Goal: Transaction & Acquisition: Obtain resource

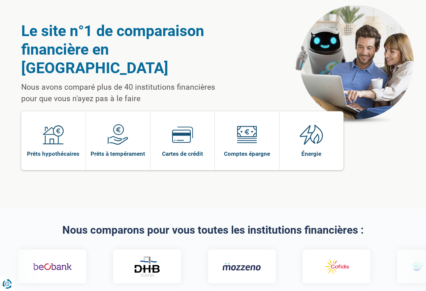
scroll to position [67, 0]
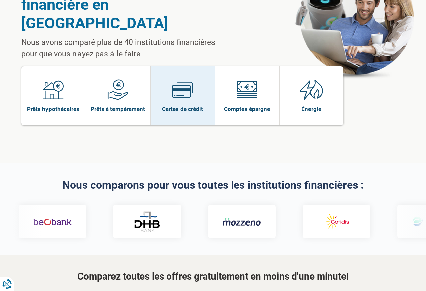
click at [183, 79] on img at bounding box center [182, 89] width 21 height 21
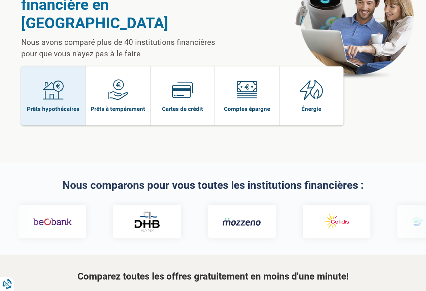
click at [50, 79] on img at bounding box center [53, 89] width 21 height 21
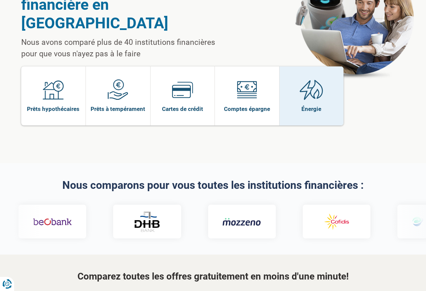
click at [303, 79] on img at bounding box center [312, 89] width 24 height 21
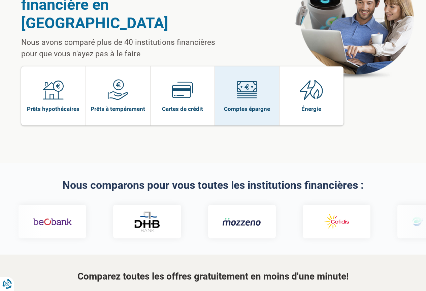
click at [252, 105] on span "Comptes épargne" at bounding box center [247, 108] width 46 height 7
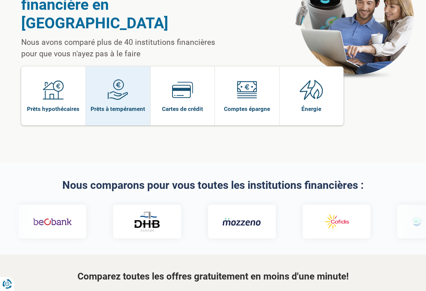
click at [120, 79] on img at bounding box center [117, 89] width 21 height 21
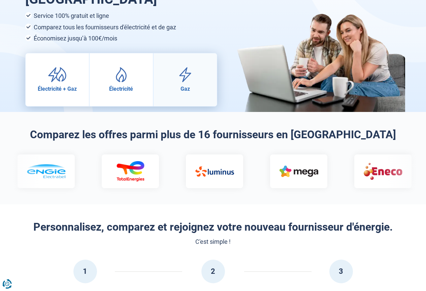
scroll to position [67, 0]
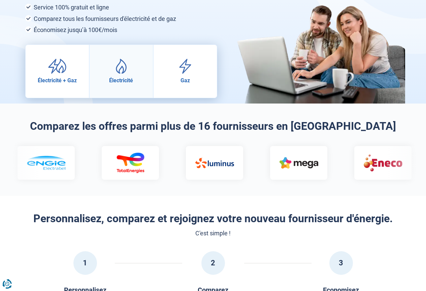
click at [119, 73] on img at bounding box center [121, 66] width 19 height 15
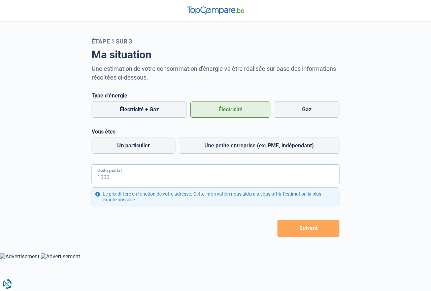
click at [148, 173] on input "Code postal" at bounding box center [216, 174] width 248 height 20
click at [172, 177] on input "4420" at bounding box center [216, 174] width 248 height 20
type input "4420"
click at [153, 146] on label "Un particulier" at bounding box center [134, 145] width 84 height 16
click at [153, 146] on input "Un particulier" at bounding box center [134, 145] width 84 height 16
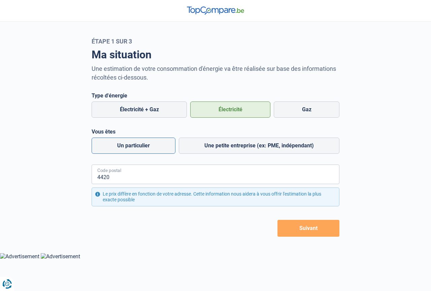
radio input "true"
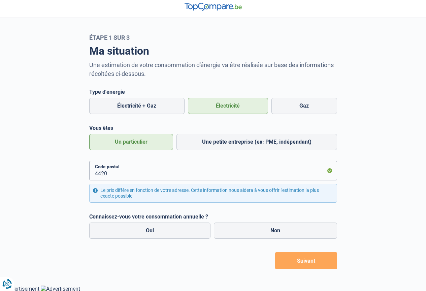
scroll to position [5, 0]
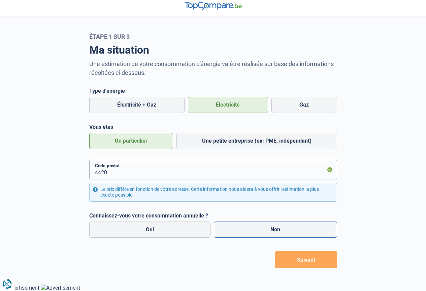
click at [288, 232] on label "Non" at bounding box center [275, 229] width 123 height 16
click at [288, 232] on input "Non" at bounding box center [275, 229] width 123 height 16
radio input "true"
radio input "false"
radio input "true"
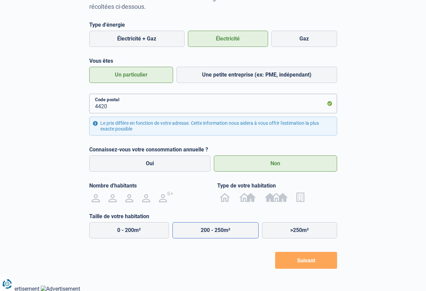
scroll to position [71, 0]
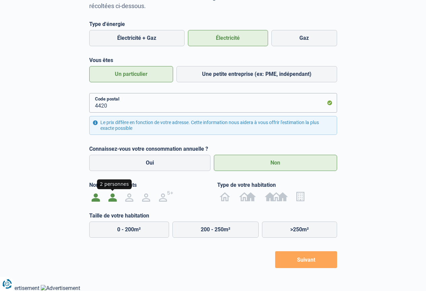
click at [115, 198] on img at bounding box center [112, 196] width 8 height 11
click at [115, 198] on input "radio" at bounding box center [112, 196] width 17 height 11
radio input "true"
click at [115, 198] on img at bounding box center [112, 196] width 8 height 11
click at [115, 198] on input "radio" at bounding box center [112, 196] width 17 height 11
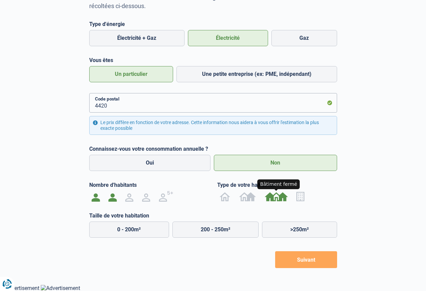
click at [276, 197] on img at bounding box center [276, 196] width 23 height 11
click at [276, 197] on input "radio" at bounding box center [276, 196] width 32 height 11
radio input "true"
click at [206, 230] on label "125 - 200m²" at bounding box center [215, 229] width 86 height 16
click at [206, 230] on input "125 - 200m²" at bounding box center [215, 229] width 86 height 16
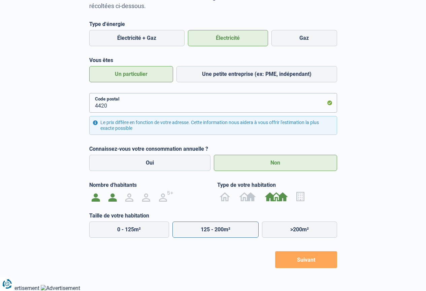
radio input "true"
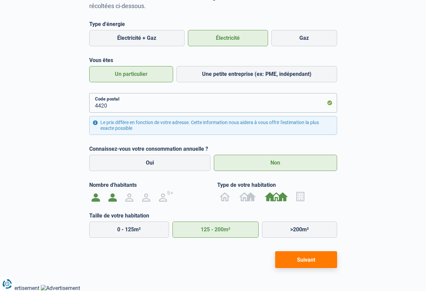
click at [306, 261] on button "Suivant" at bounding box center [306, 259] width 62 height 17
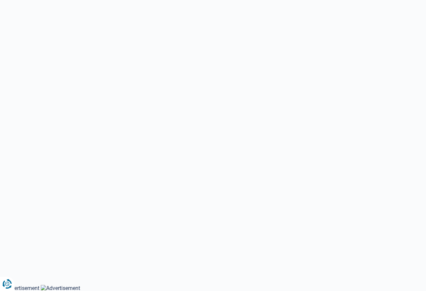
select select "Type de compteur"
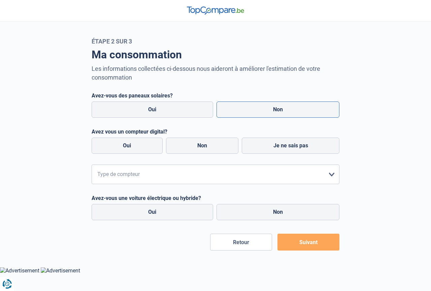
click at [300, 113] on label "Non" at bounding box center [277, 109] width 123 height 16
click at [300, 113] on input "Non" at bounding box center [277, 109] width 123 height 16
radio input "true"
radio input "false"
radio input "true"
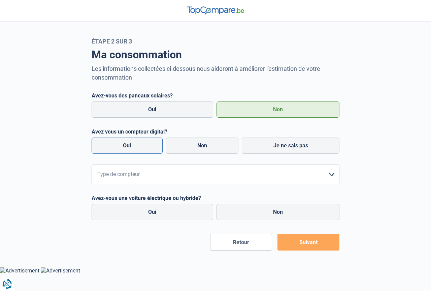
click at [137, 146] on label "Oui" at bounding box center [127, 145] width 71 height 16
click at [137, 146] on input "Oui" at bounding box center [127, 145] width 71 height 16
radio input "true"
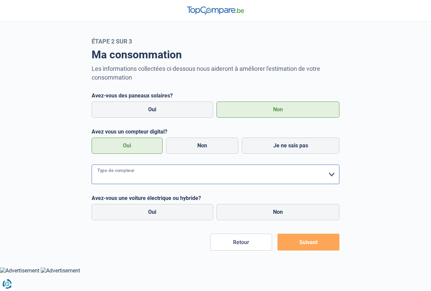
click at [332, 173] on select "form.selectOption Mono-horaire Bi-horaire Mono-horaire + exclusif nuit Bi-horai…" at bounding box center [216, 174] width 248 height 20
select select "day_single_rate"
click at [92, 165] on select "form.selectOption Mono-horaire Bi-horaire Mono-horaire + exclusif nuit Bi-horai…" at bounding box center [216, 174] width 248 height 20
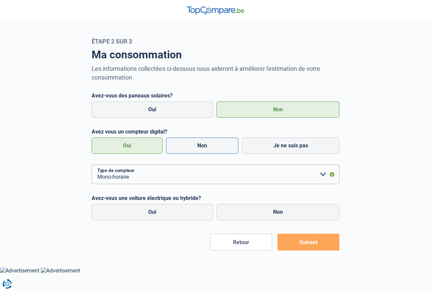
click at [201, 145] on label "Non" at bounding box center [202, 145] width 73 height 16
click at [201, 145] on input "Non" at bounding box center [202, 145] width 73 height 16
radio input "true"
radio input "false"
radio input "true"
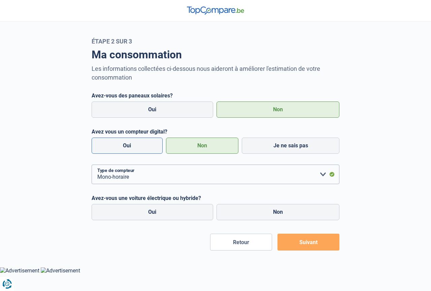
click at [129, 144] on label "Oui" at bounding box center [127, 145] width 71 height 16
click at [129, 144] on input "Oui" at bounding box center [127, 145] width 71 height 16
radio input "true"
radio input "false"
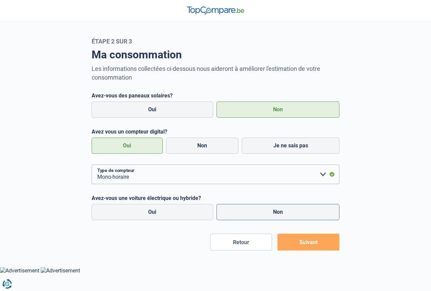
click at [270, 212] on label "Non" at bounding box center [277, 212] width 123 height 16
click at [270, 212] on input "Non" at bounding box center [277, 212] width 123 height 16
radio input "true"
radio input "false"
radio input "true"
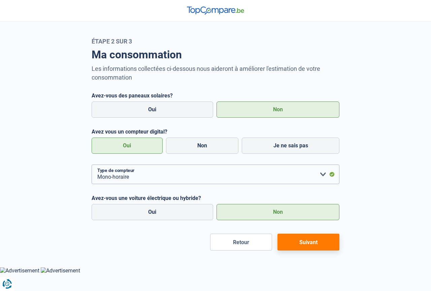
click at [311, 242] on button "Suivant" at bounding box center [308, 241] width 62 height 17
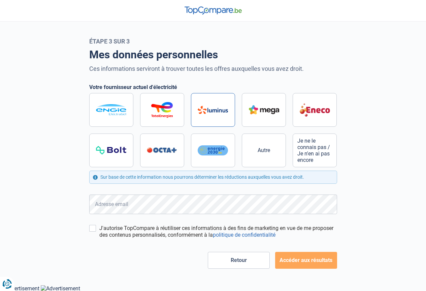
click at [219, 112] on img at bounding box center [213, 110] width 30 height 8
click at [219, 112] on input "radio" at bounding box center [213, 130] width 248 height 74
radio input "true"
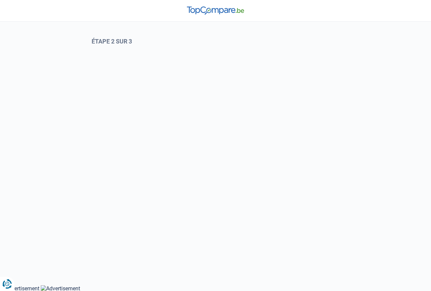
select select "day_single_rate"
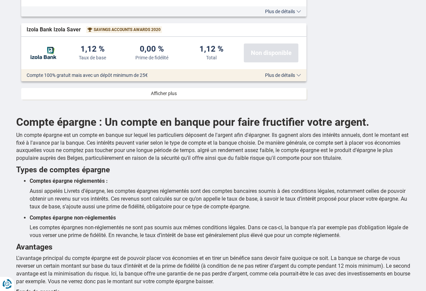
scroll to position [909, 0]
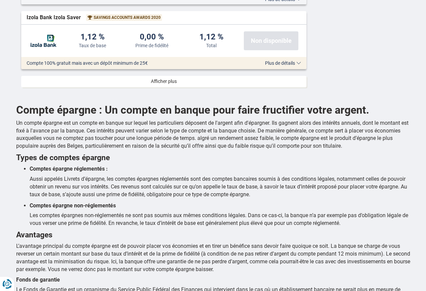
click at [166, 82] on link at bounding box center [164, 81] width 286 height 11
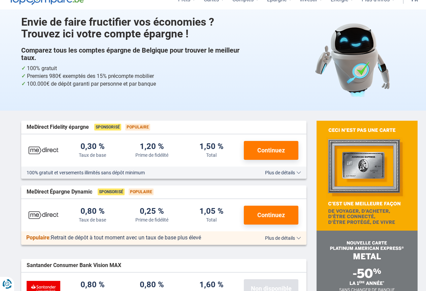
scroll to position [0, 0]
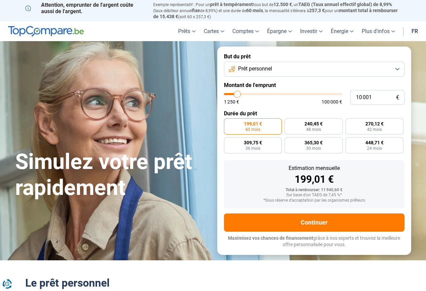
click at [398, 67] on button "Prêt personnel" at bounding box center [314, 69] width 180 height 15
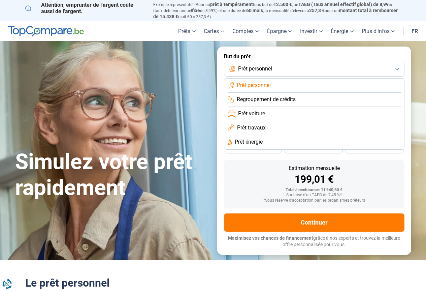
click at [384, 98] on li "Regroupement de crédits" at bounding box center [314, 100] width 173 height 14
click at [384, 98] on input "10 001" at bounding box center [377, 97] width 54 height 15
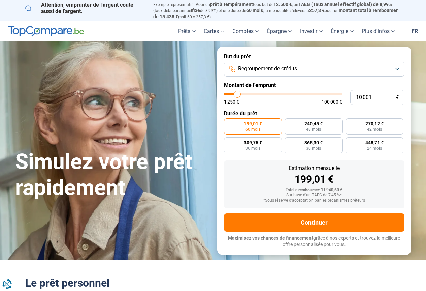
type input "10 500"
type input "10500"
type input "11 000"
type input "11000"
type input "11 250"
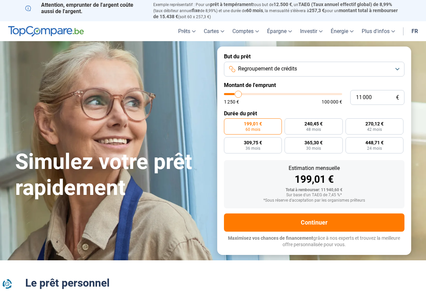
type input "11250"
type input "11 500"
type input "11500"
type input "11 750"
type input "11750"
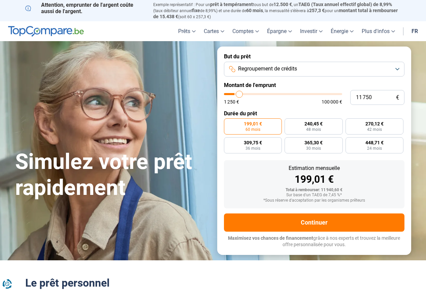
type input "12 000"
type input "12000"
type input "12 500"
type input "12500"
type input "12 750"
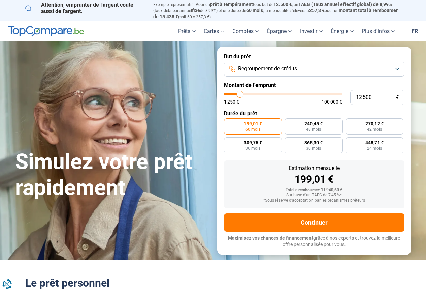
type input "12750"
type input "13 000"
type input "13000"
type input "13 250"
type input "13250"
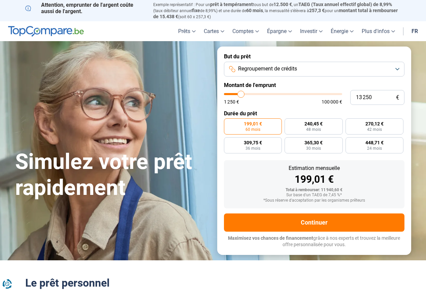
type input "13 500"
type input "13500"
type input "14 000"
type input "14000"
type input "14 250"
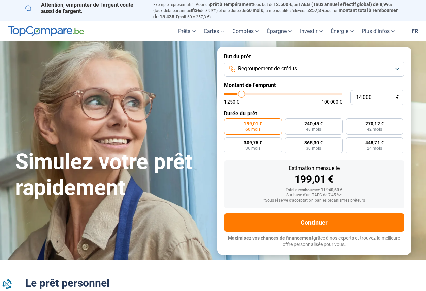
type input "14250"
type input "14 500"
type input "14500"
type input "14 750"
type input "14750"
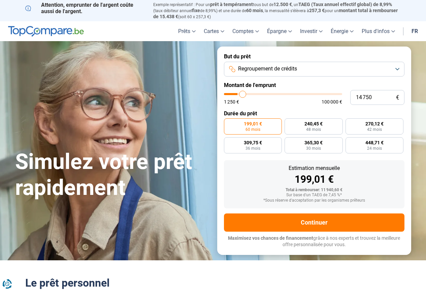
type input "15 500"
type input "15500"
type input "15 750"
type input "15750"
type input "16 000"
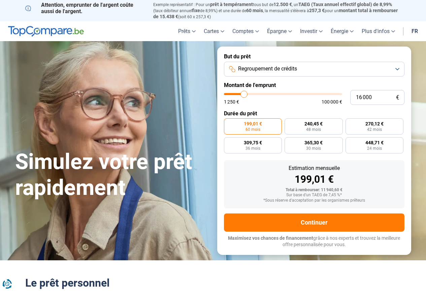
drag, startPoint x: 237, startPoint y: 92, endPoint x: 244, endPoint y: 92, distance: 7.1
type input "16000"
click at [244, 93] on input "range" at bounding box center [283, 94] width 118 height 2
radio input "false"
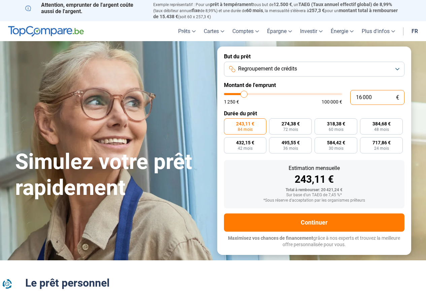
click at [375, 96] on input "16 000" at bounding box center [377, 97] width 54 height 15
type input "1 600"
type input "1500"
type input "160"
type input "1250"
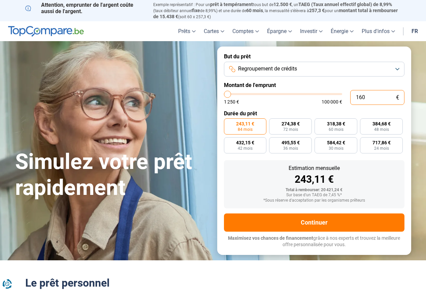
type input "16"
type input "1250"
type input "1"
type input "1250"
type input "0"
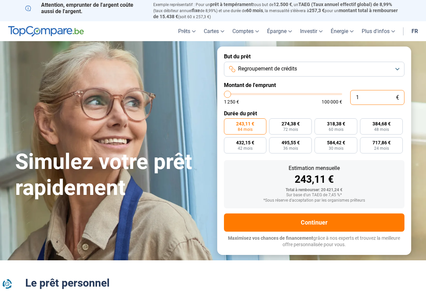
type input "1250"
type input "1 250"
type input "1250"
radio input "true"
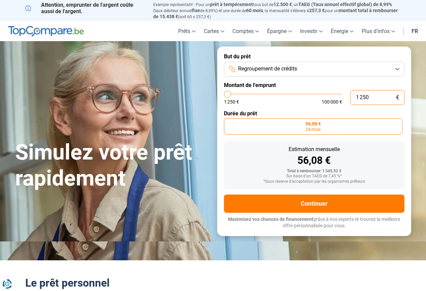
type input "12 506"
type input "12500"
type input "125 060"
type input "100000"
type input "100 000"
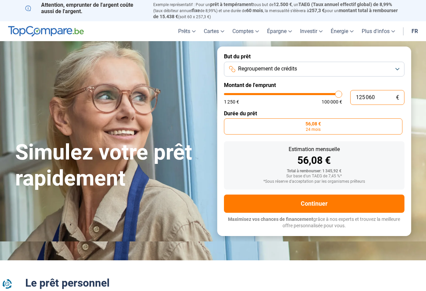
type input "100000"
radio input "false"
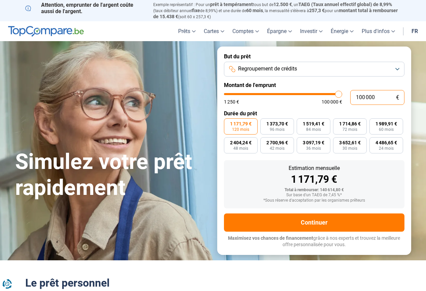
type input "10 000"
type input "10000"
type input "1 000"
type input "1250"
type input "100"
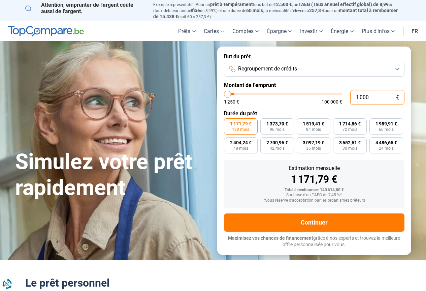
type input "1250"
type input "10"
type input "1250"
type input "1"
type input "1250"
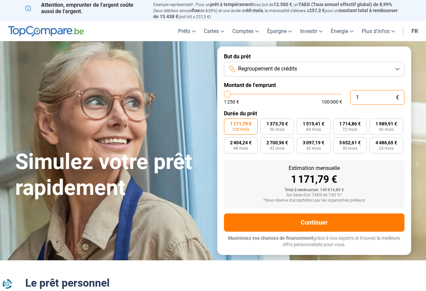
type input "0"
type input "1250"
type input "6"
type input "1250"
type input "60"
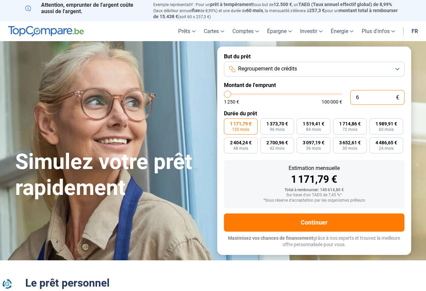
type input "1250"
type input "600"
type input "1250"
type input "6 000"
type input "6000"
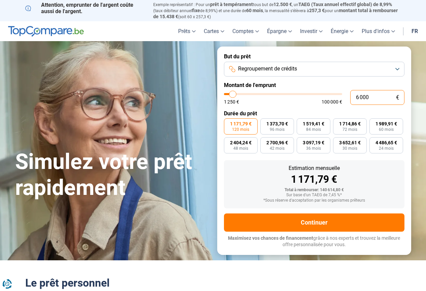
type input "60 000"
type input "60000"
type input "60 000"
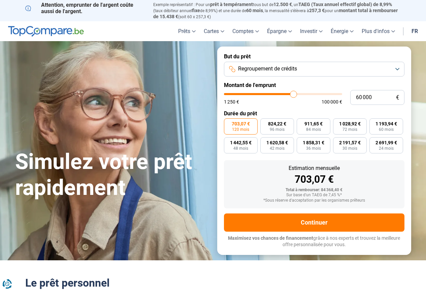
click at [240, 123] on span "703,07 €" at bounding box center [241, 123] width 18 height 5
click at [228, 123] on input "703,07 € 120 mois" at bounding box center [226, 120] width 4 height 4
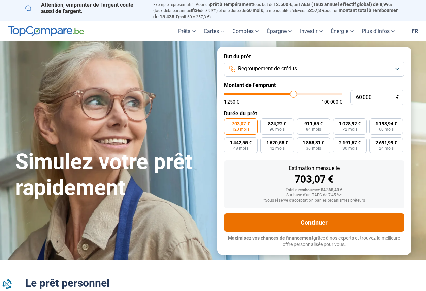
click at [310, 219] on button "Continuer" at bounding box center [314, 222] width 180 height 18
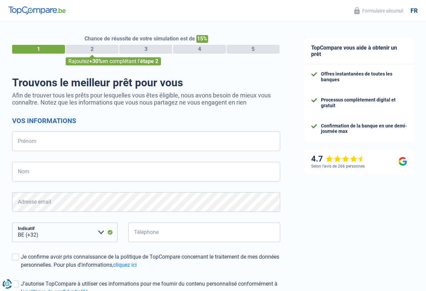
select select "32"
